Goal: Find specific page/section: Find specific page/section

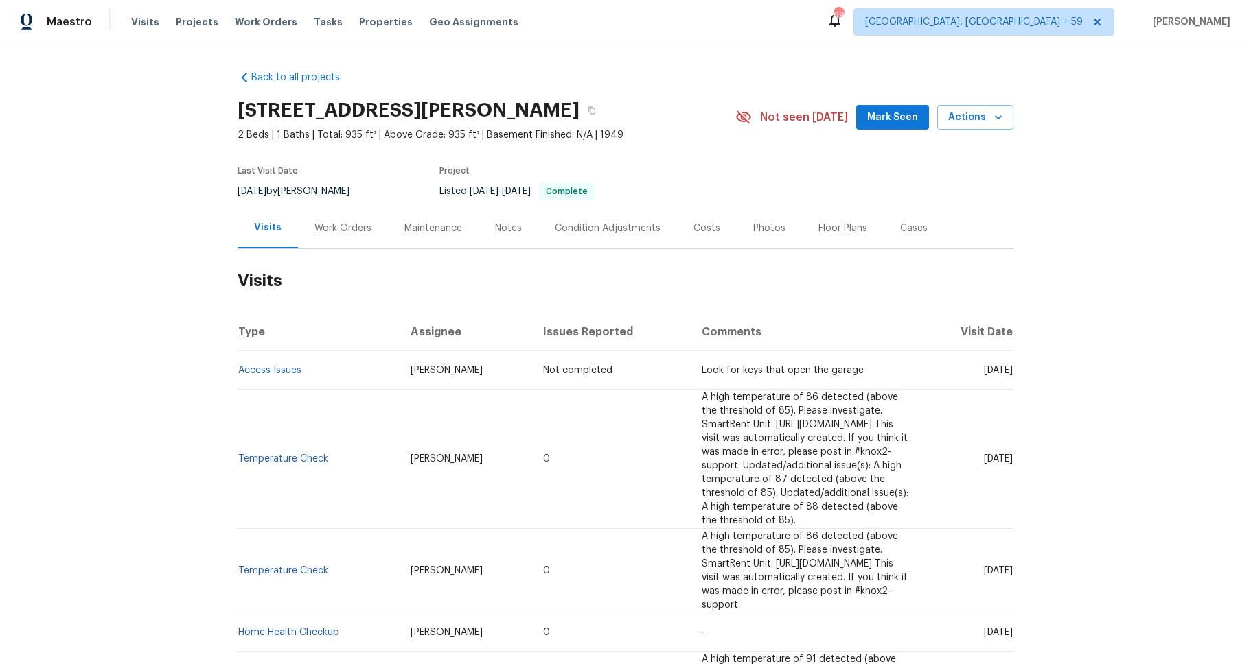
click at [320, 228] on div "Work Orders" at bounding box center [342, 229] width 57 height 14
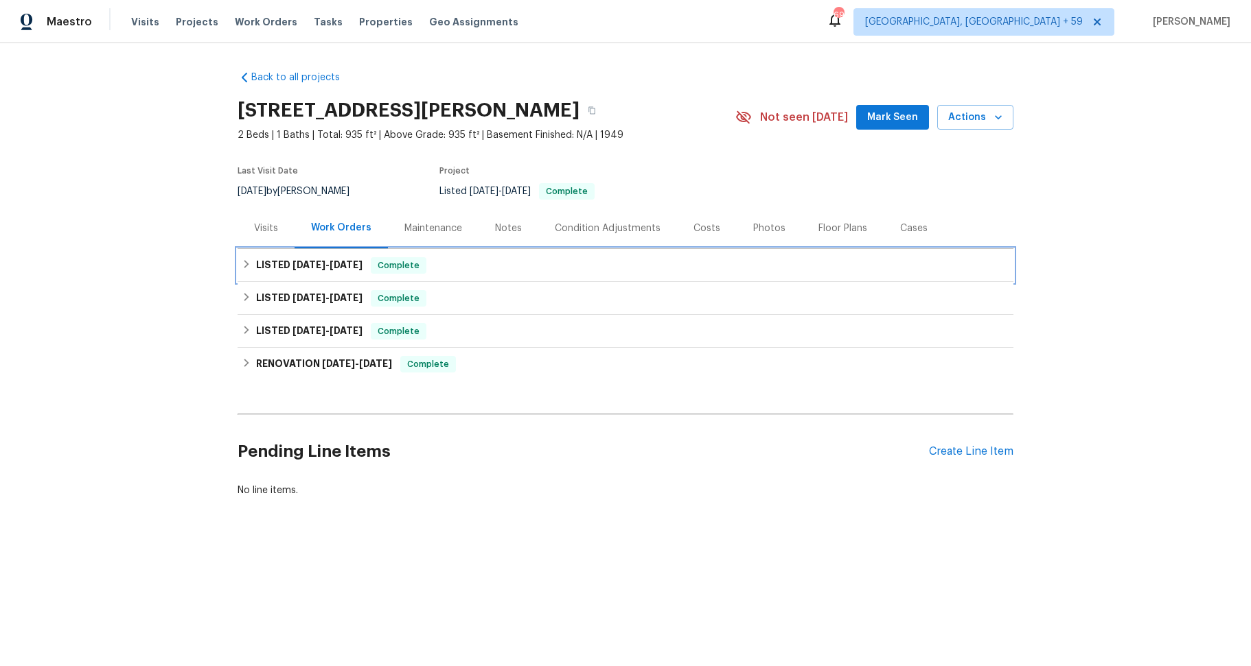
click at [245, 263] on icon at bounding box center [247, 264] width 10 height 10
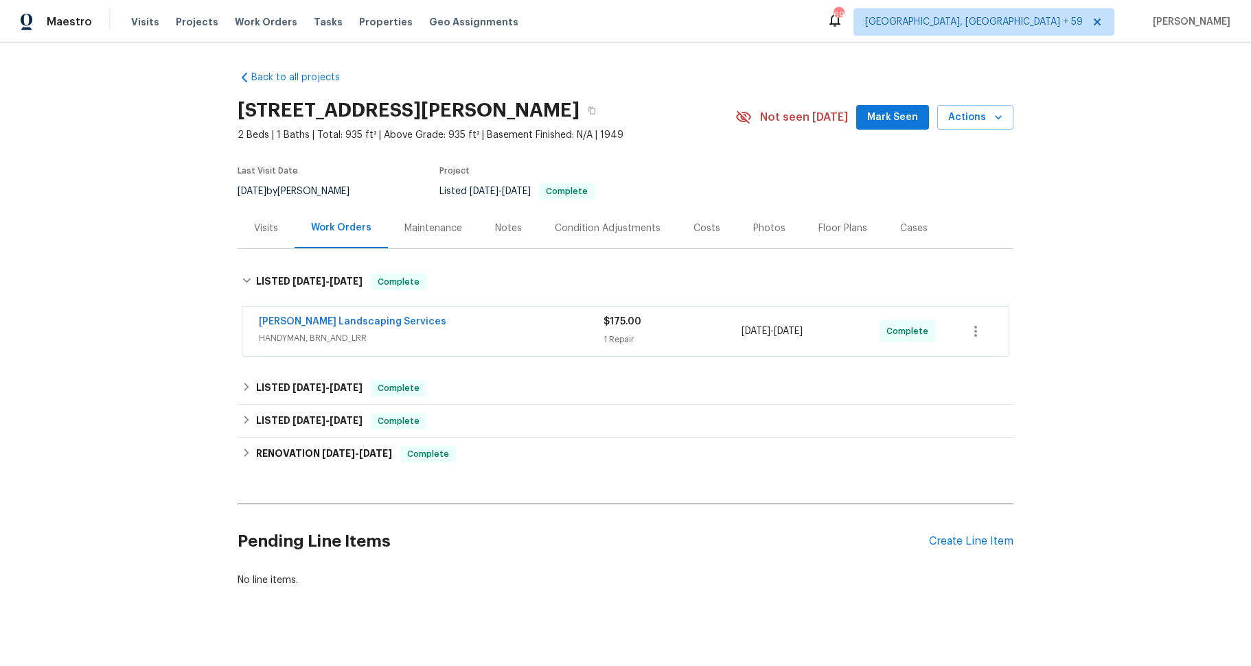
click at [437, 327] on div "Rodriguez Landscaping Services" at bounding box center [431, 323] width 345 height 16
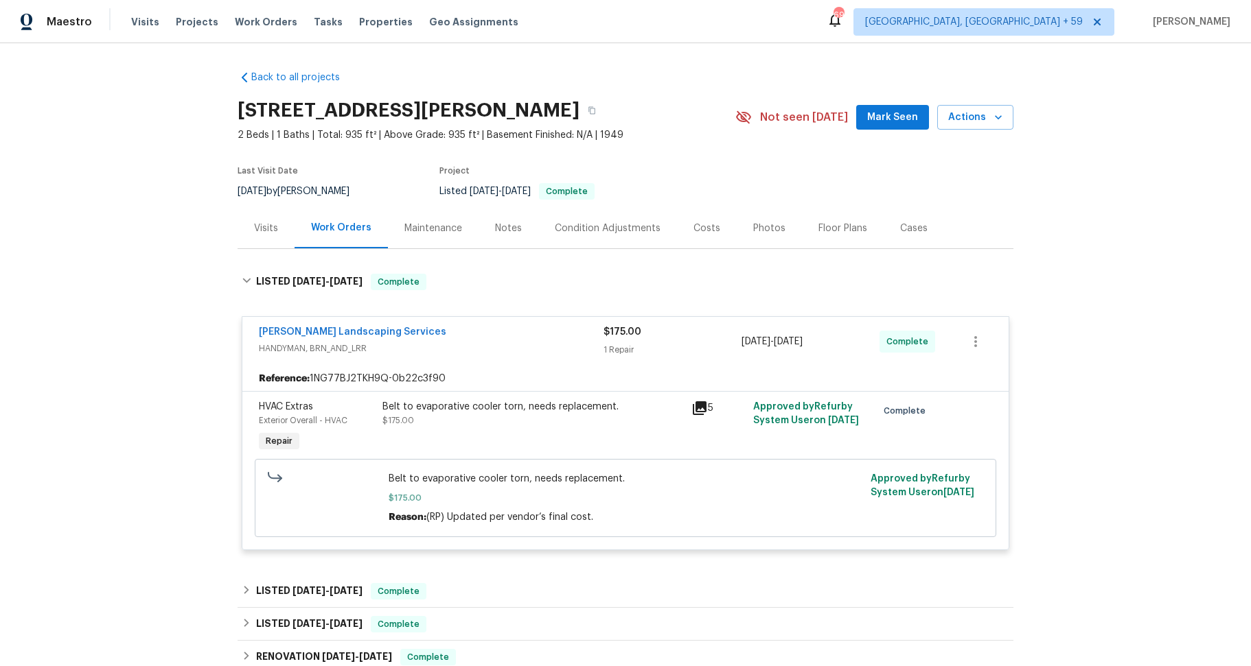
click at [695, 404] on icon at bounding box center [700, 409] width 14 height 14
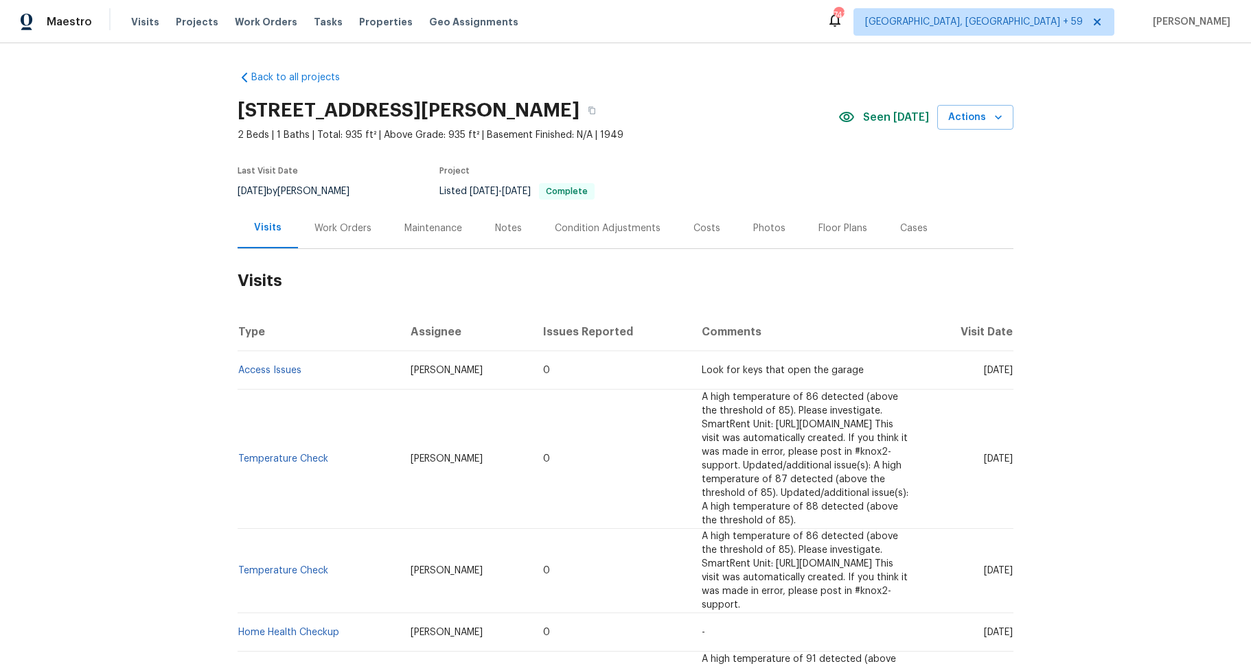
click at [338, 225] on div "Work Orders" at bounding box center [342, 229] width 57 height 14
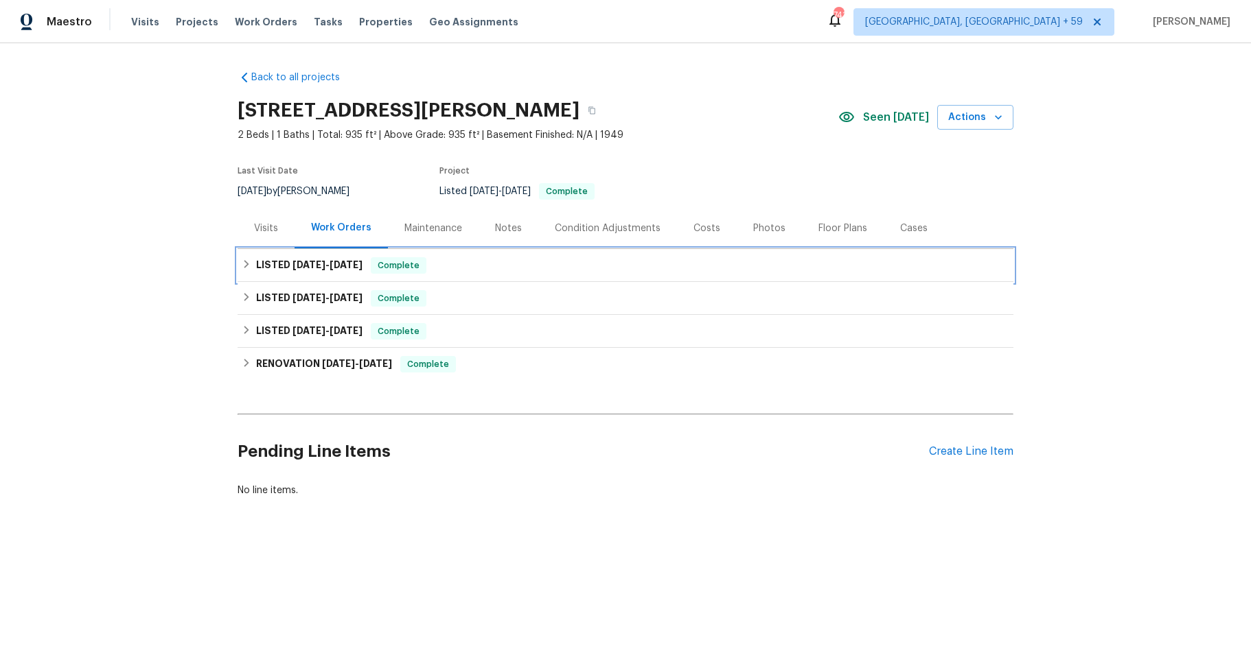
click at [256, 264] on h6 "LISTED 9/9/25 - 9/16/25" at bounding box center [309, 265] width 106 height 16
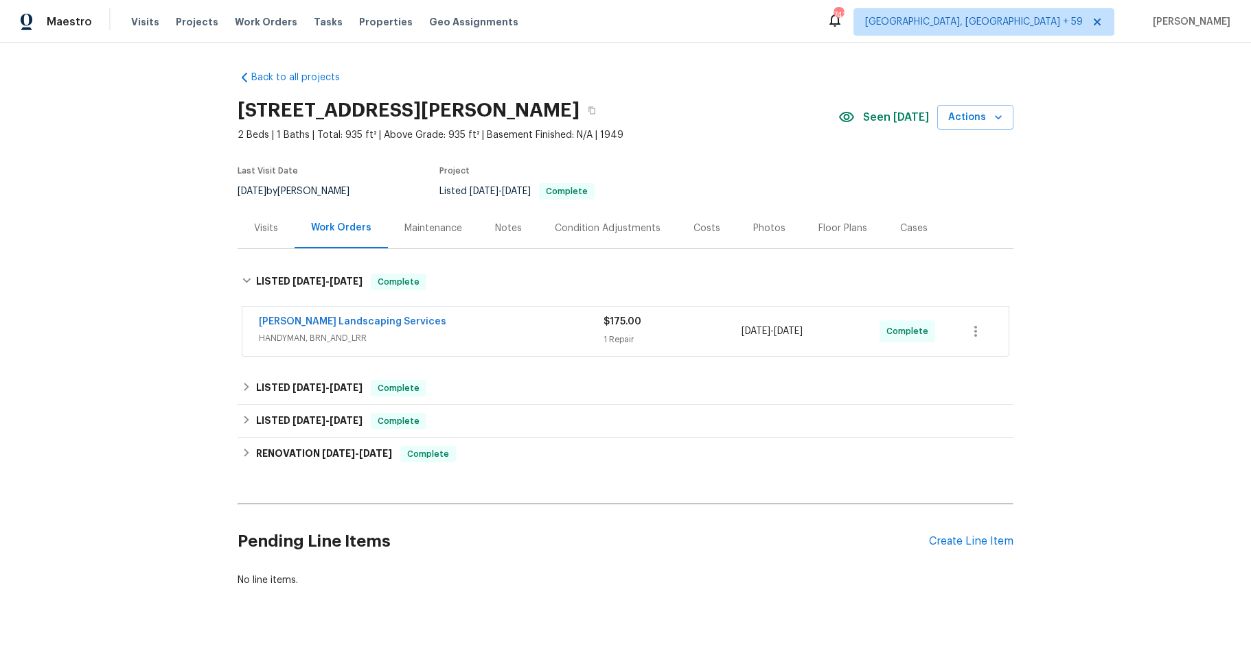
click at [506, 329] on div "Rodriguez Landscaping Services" at bounding box center [431, 323] width 345 height 16
